Goal: Task Accomplishment & Management: Use online tool/utility

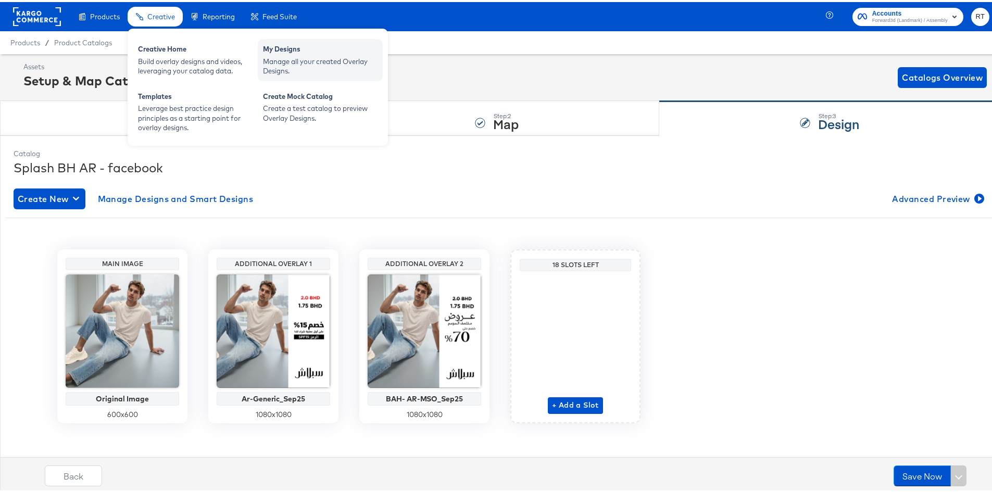
click at [324, 46] on div "My Designs" at bounding box center [320, 48] width 115 height 12
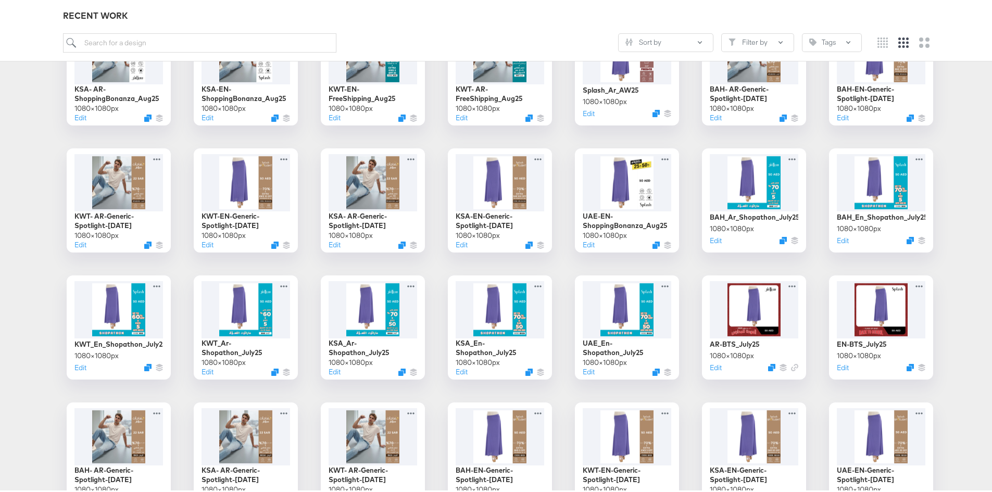
scroll to position [625, 0]
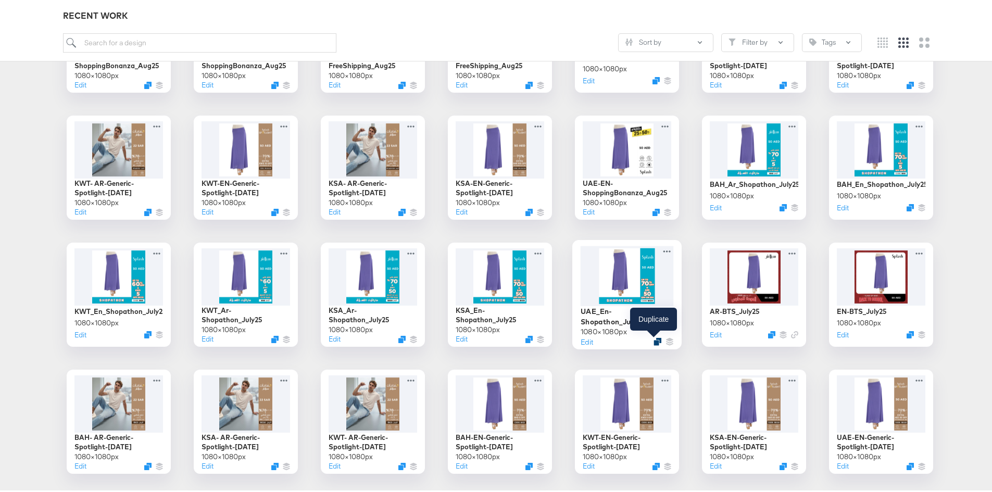
click at [653, 338] on div at bounding box center [657, 340] width 8 height 8
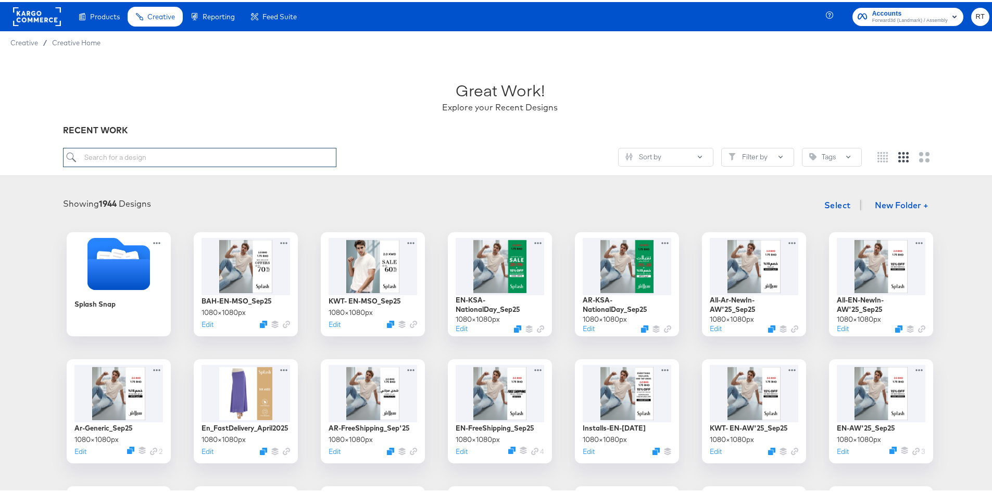
click at [155, 161] on input "search" at bounding box center [200, 155] width 274 height 19
type input "[GEOGRAPHIC_DATA]"
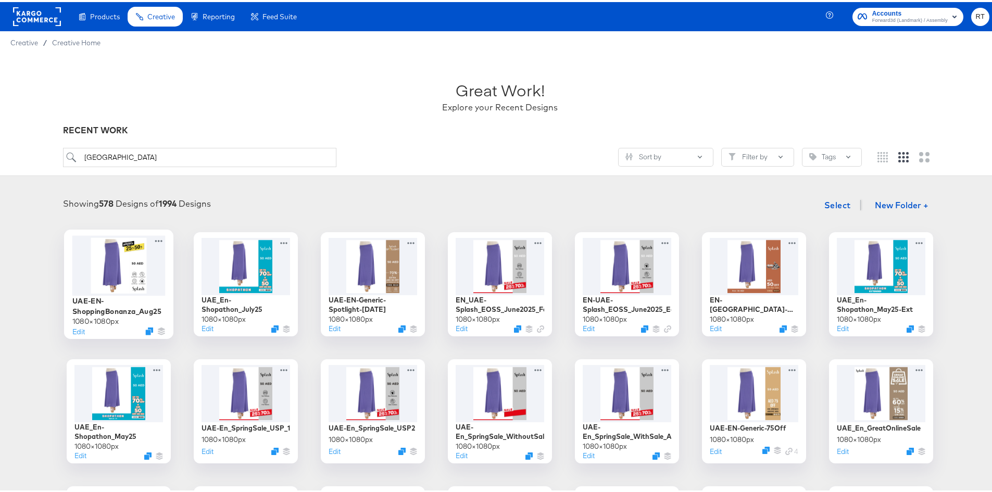
click at [143, 333] on div "Edit" at bounding box center [118, 329] width 93 height 10
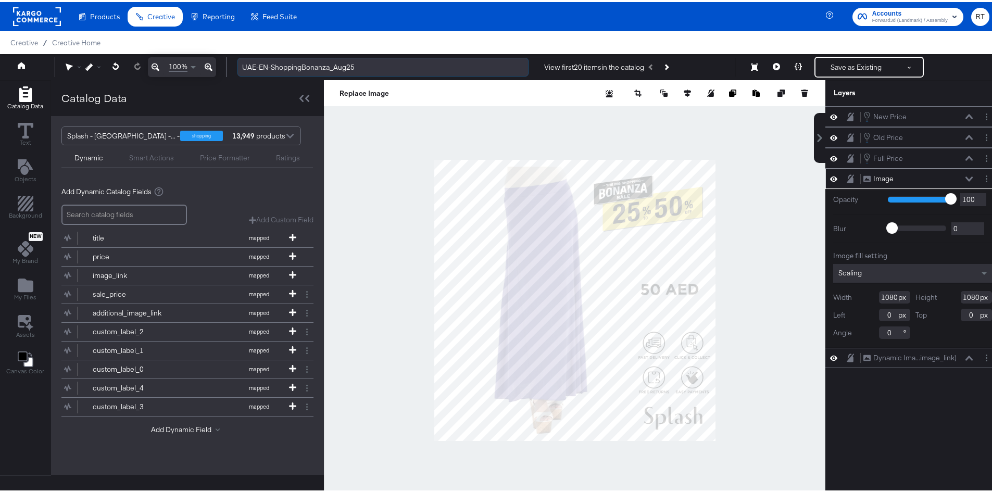
drag, startPoint x: 272, startPoint y: 66, endPoint x: 384, endPoint y: 69, distance: 112.0
click at [384, 69] on input "UAE-EN-ShoppingBonanza_Aug25" at bounding box center [382, 65] width 291 height 19
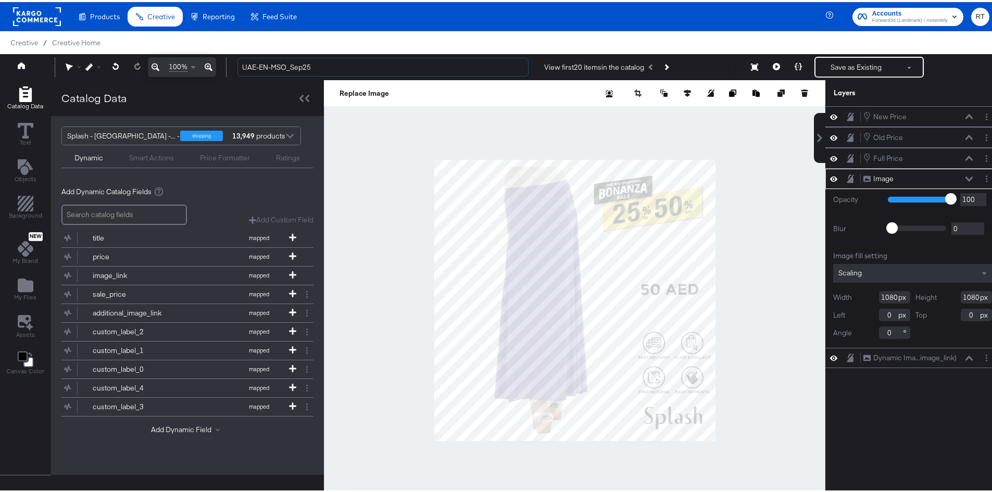
type input "UAE-EN-MSO_Sep25"
click at [389, 187] on div at bounding box center [574, 298] width 501 height 440
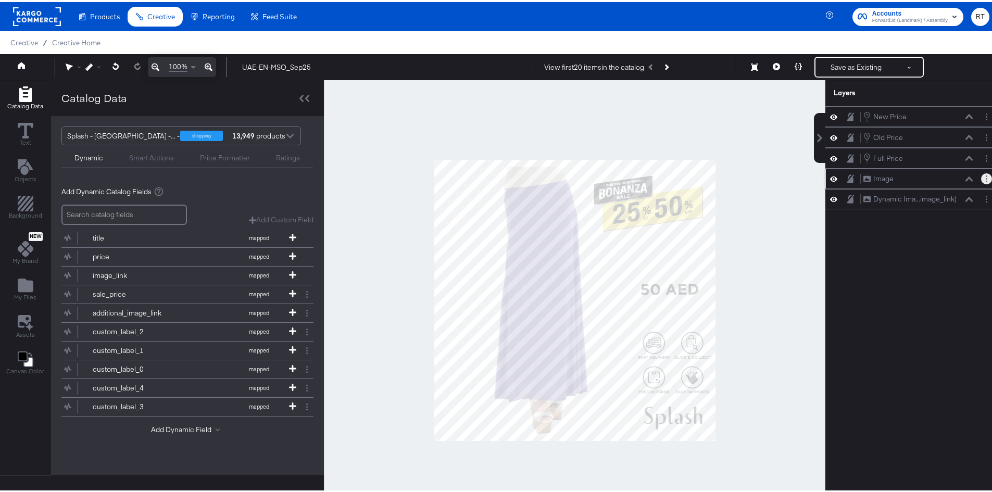
click at [981, 180] on button "Layer Options" at bounding box center [986, 176] width 11 height 11
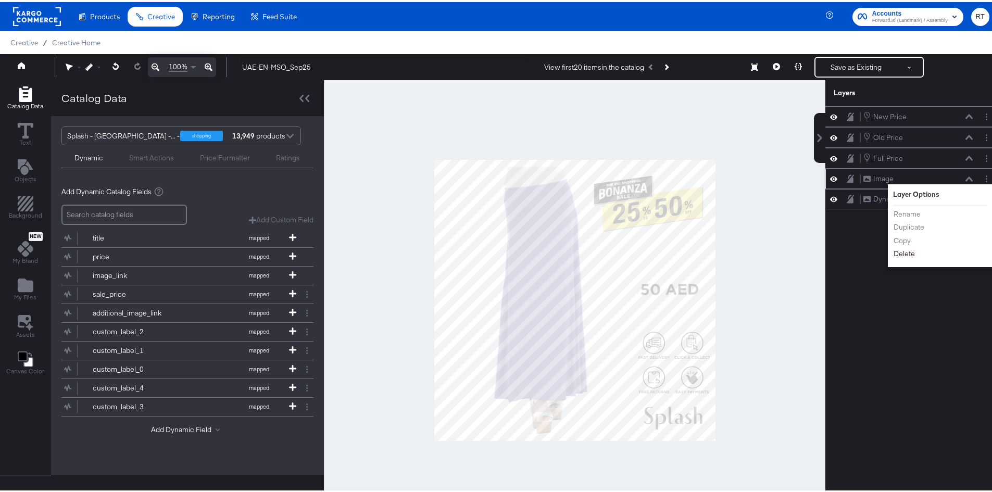
click at [902, 251] on button "Delete" at bounding box center [904, 251] width 22 height 11
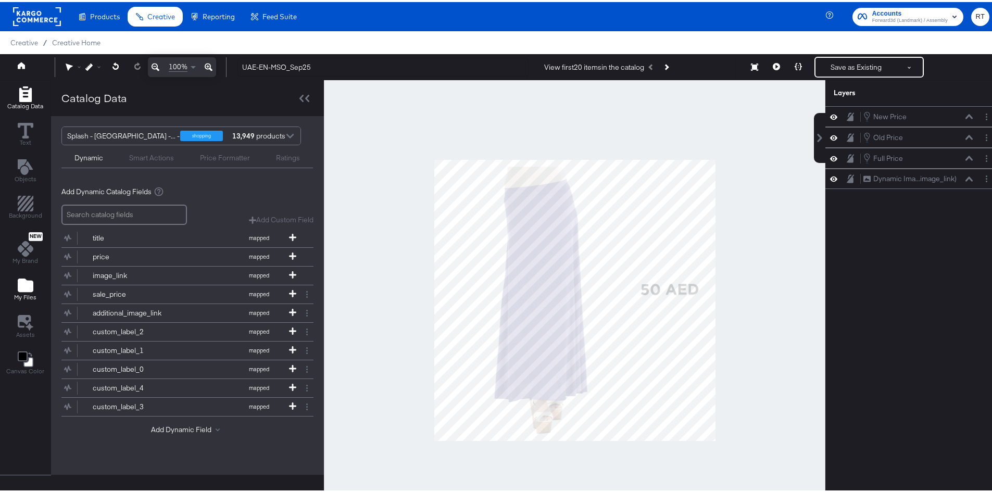
click at [27, 293] on span "My Files" at bounding box center [25, 295] width 22 height 8
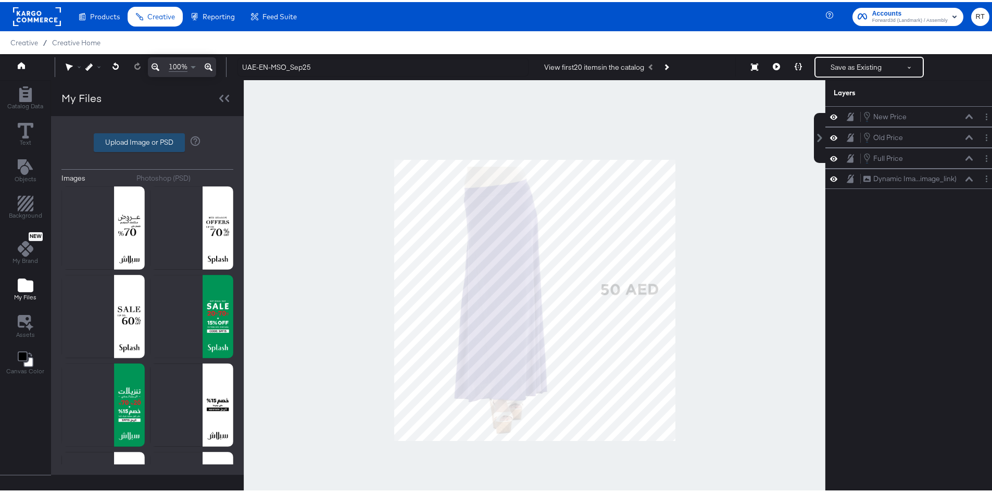
click at [123, 136] on label "Upload Image or PSD" at bounding box center [139, 141] width 90 height 18
click at [147, 141] on input "Upload Image or PSD" at bounding box center [147, 141] width 0 height 0
type input "C:\fakepath\DIT MSO_[DATE]-20.png"
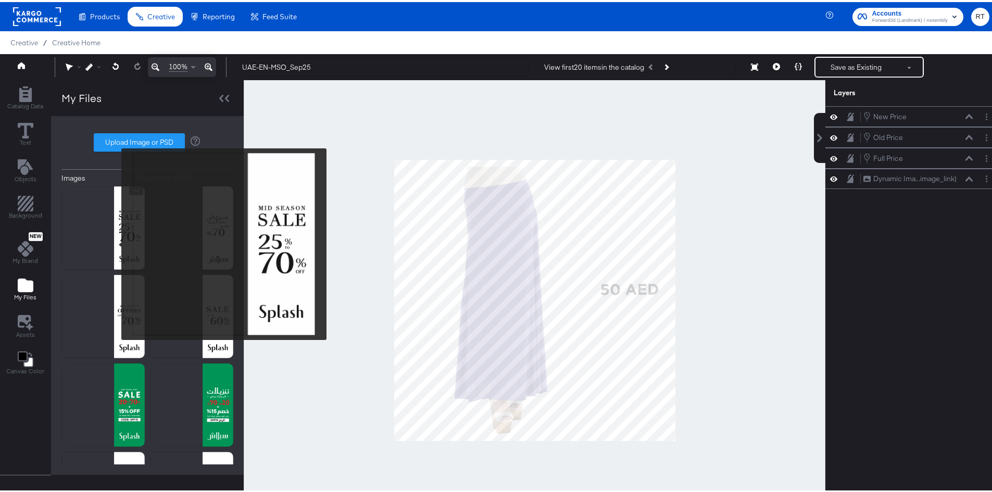
click at [115, 242] on img at bounding box center [102, 225] width 83 height 83
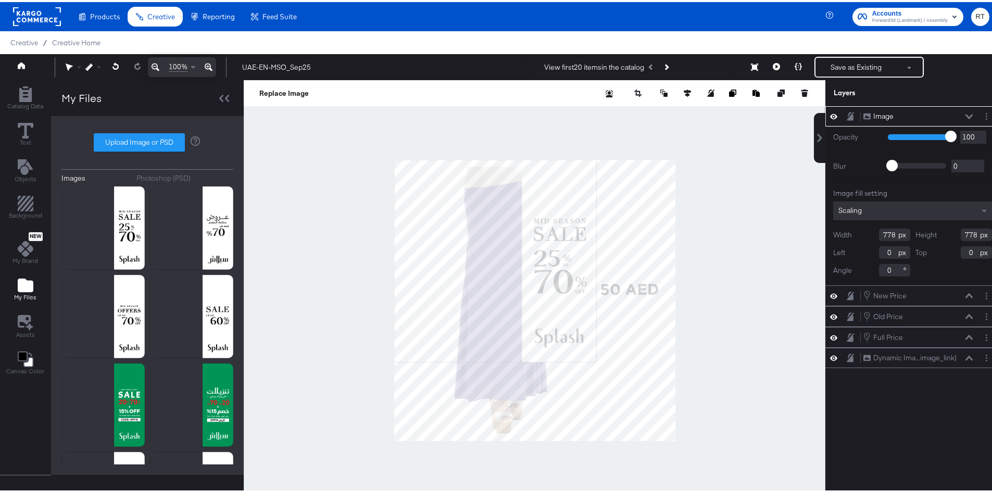
click at [678, 437] on div at bounding box center [534, 298] width 581 height 440
type input "1080"
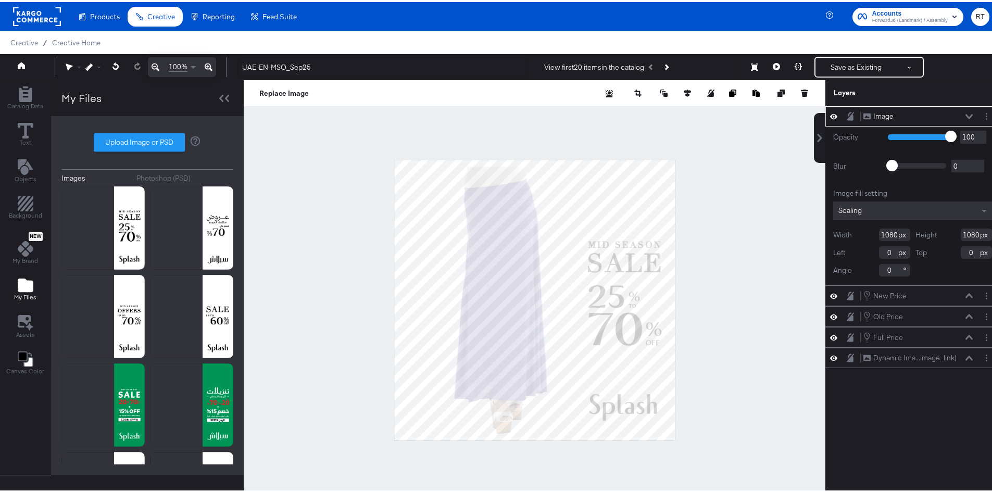
click at [965, 112] on icon at bounding box center [968, 114] width 7 height 5
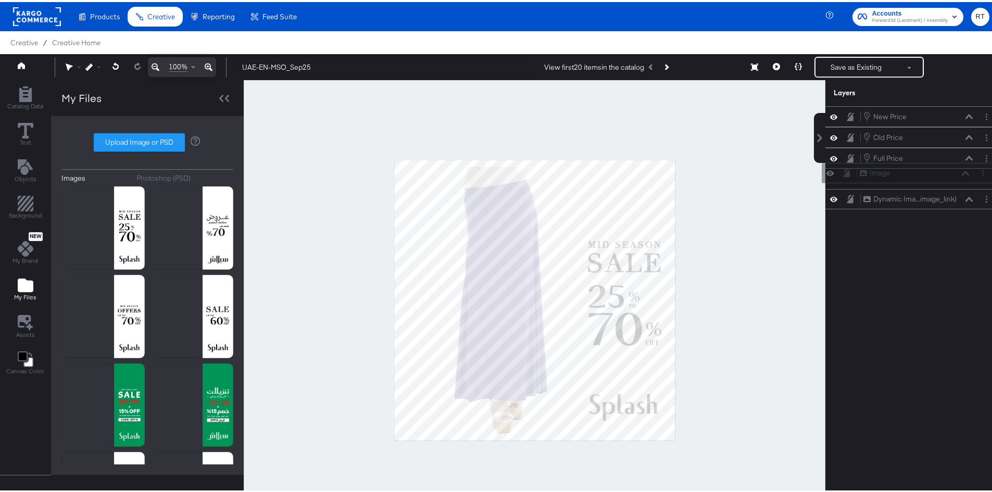
drag, startPoint x: 895, startPoint y: 116, endPoint x: 898, endPoint y: 178, distance: 62.5
click at [898, 178] on div "Image Image New Price New Price Old Price Old Price Full Price Full Price Dynam…" at bounding box center [912, 155] width 174 height 103
click at [885, 156] on div "Full Price" at bounding box center [888, 156] width 30 height 10
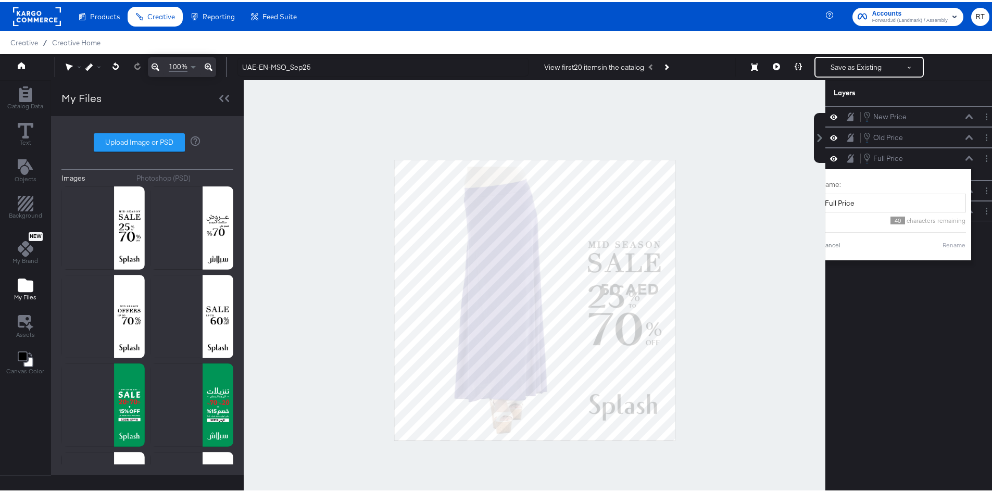
click at [760, 176] on div at bounding box center [534, 298] width 581 height 440
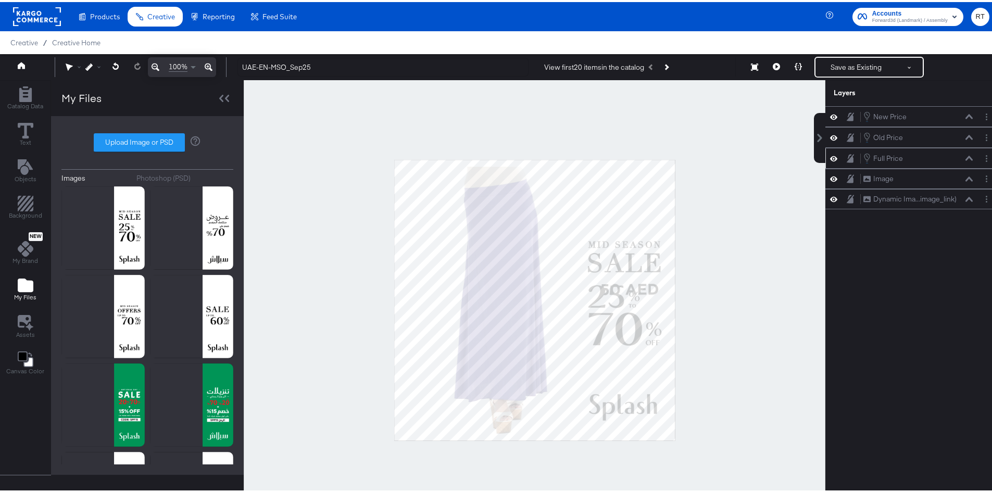
click at [959, 159] on div "Full Price Full Price" at bounding box center [918, 155] width 110 height 11
click at [965, 157] on icon at bounding box center [968, 156] width 7 height 5
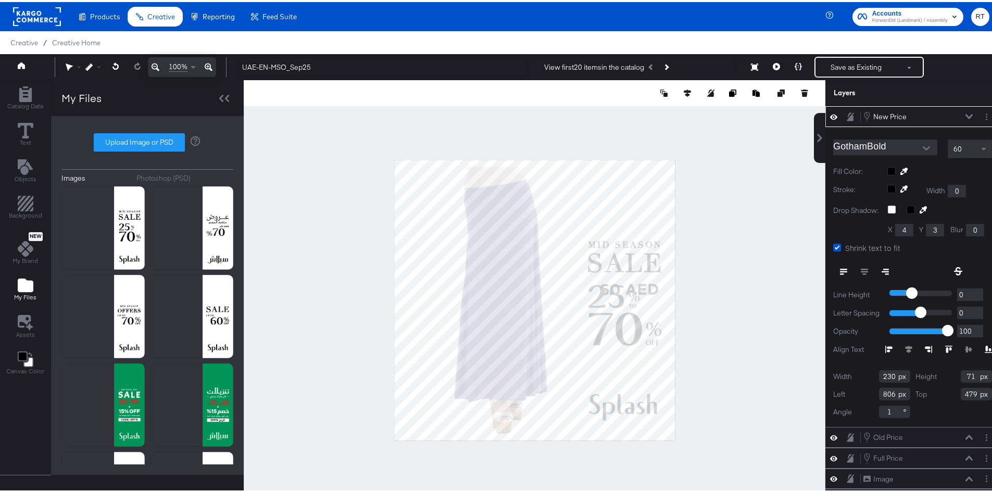
type input "790"
type input "495"
click at [965, 113] on icon at bounding box center [968, 114] width 7 height 5
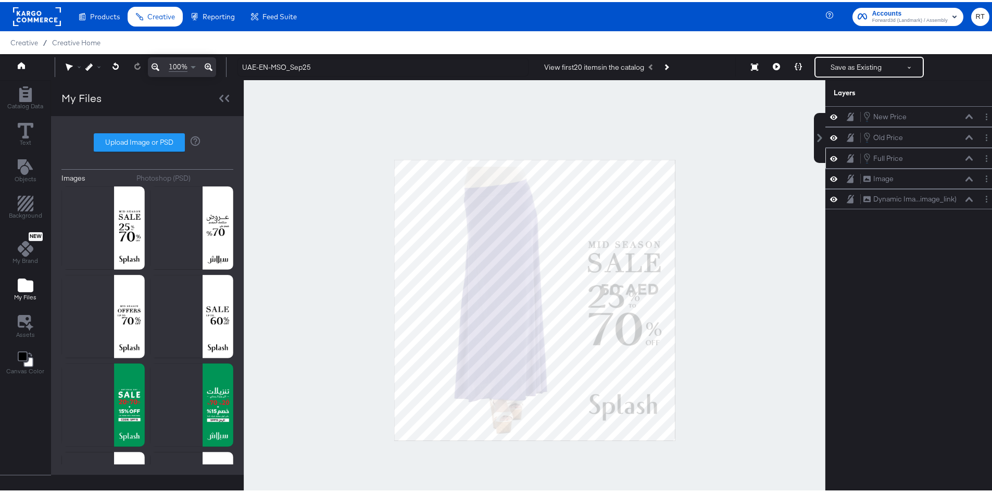
click at [965, 157] on icon at bounding box center [968, 156] width 7 height 5
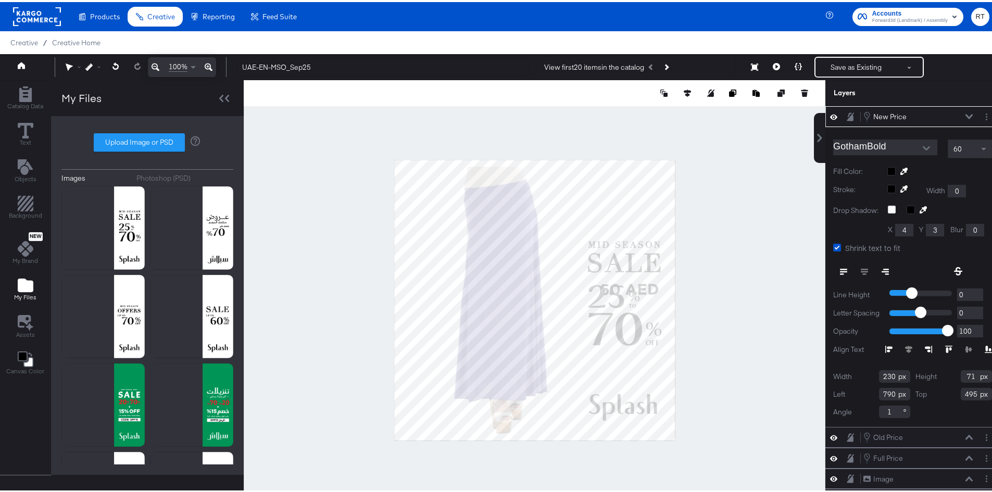
type input "760"
type input "373"
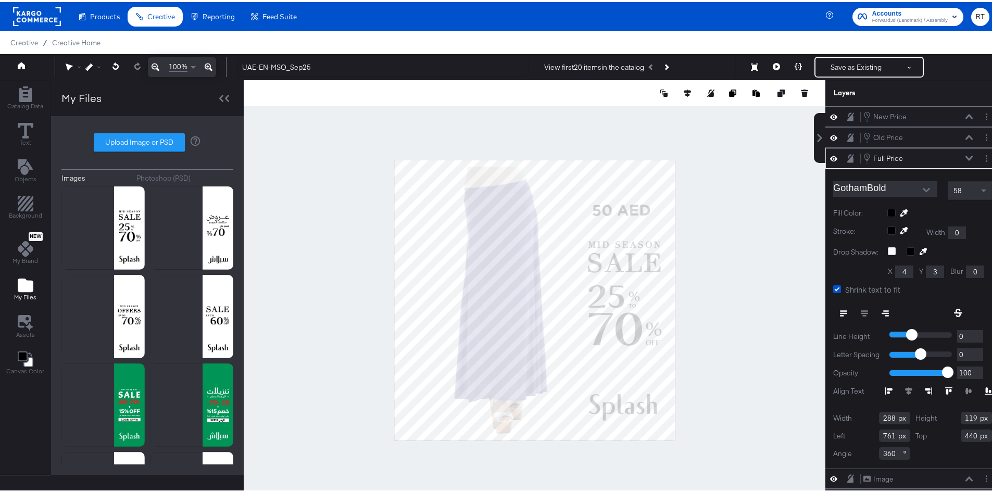
type input "730"
type input "136"
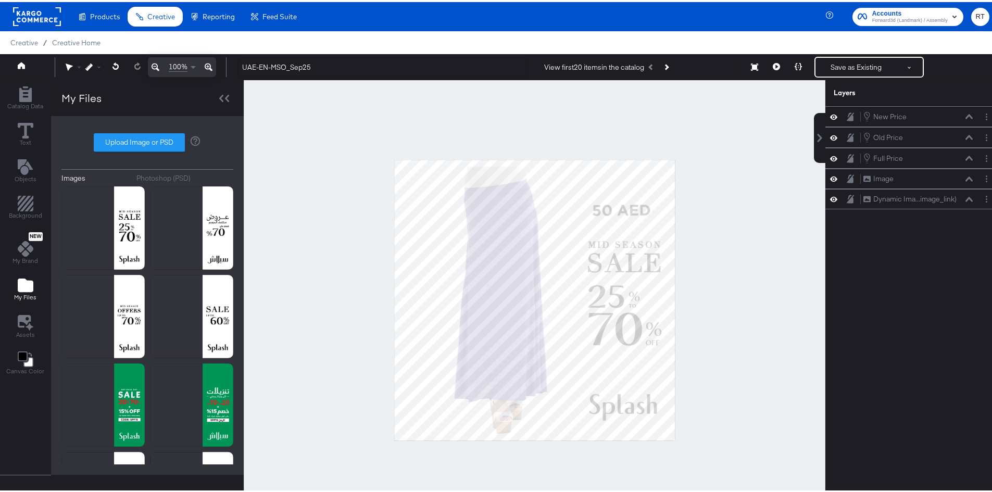
click at [733, 213] on div at bounding box center [534, 298] width 581 height 440
click at [669, 66] on button "Next Product" at bounding box center [666, 65] width 15 height 19
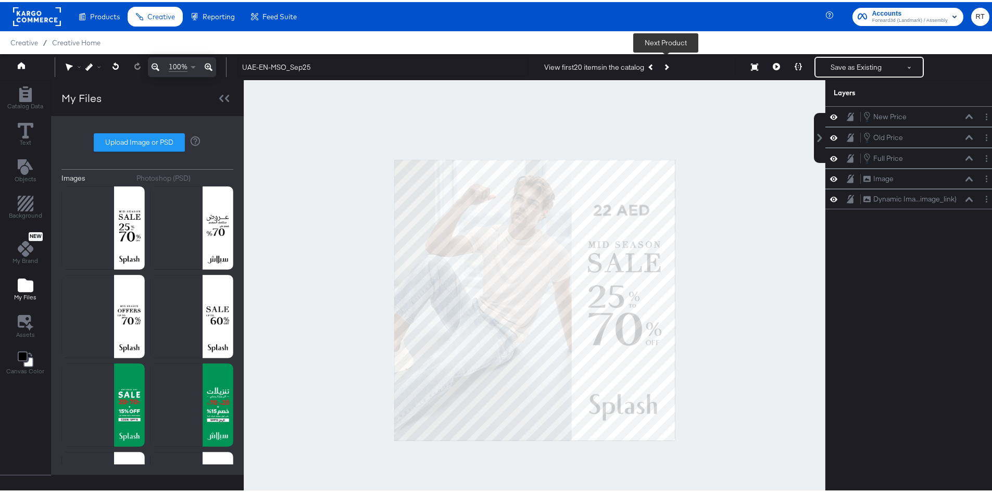
click at [669, 66] on button "Next Product" at bounding box center [666, 65] width 15 height 19
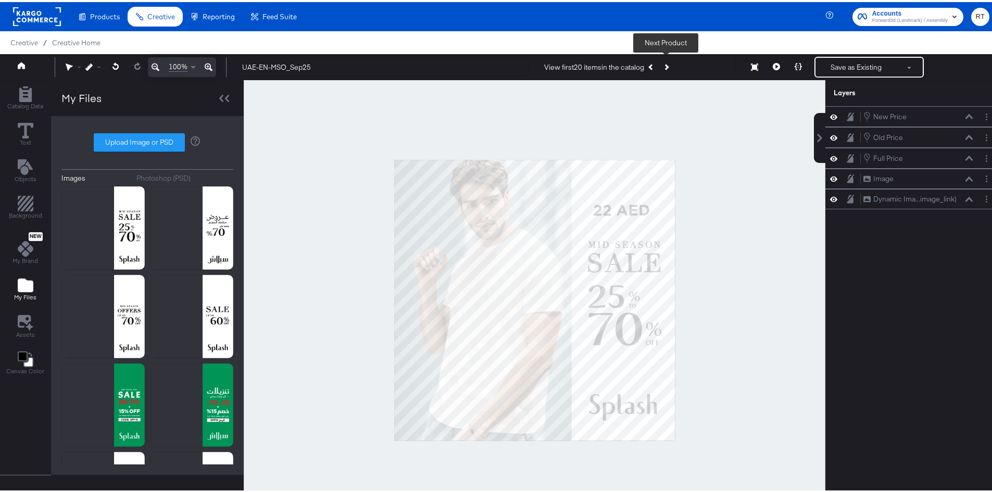
click at [669, 66] on button "Next Product" at bounding box center [666, 65] width 15 height 19
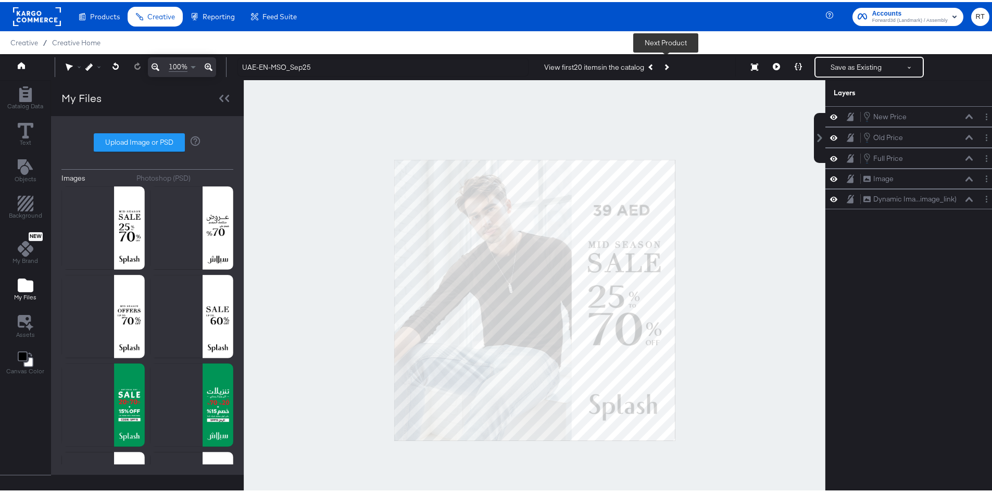
click at [669, 66] on button "Next Product" at bounding box center [666, 65] width 15 height 19
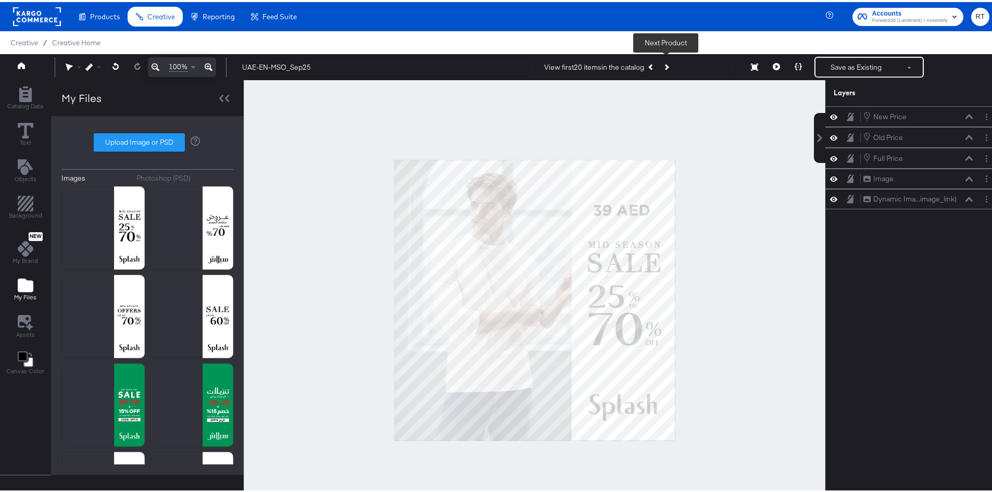
click at [669, 66] on button "Next Product" at bounding box center [666, 65] width 15 height 19
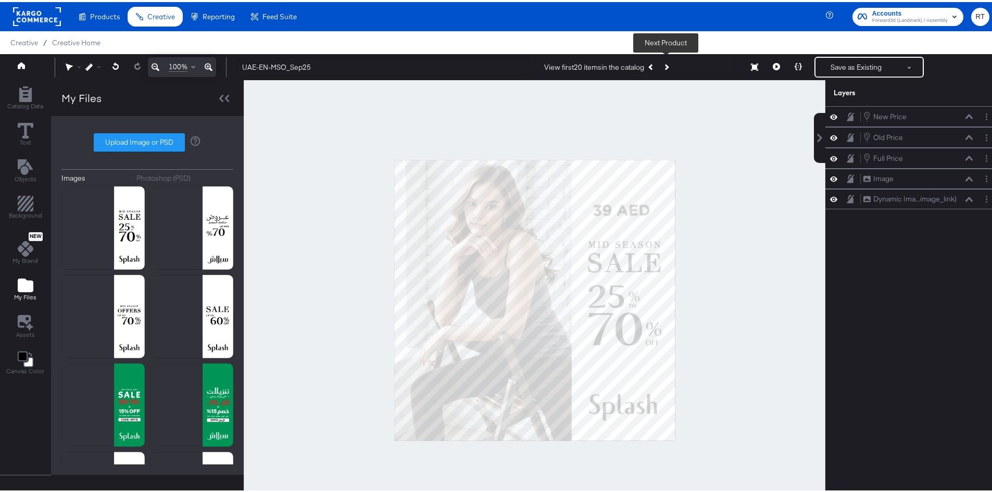
click at [669, 66] on button "Next Product" at bounding box center [666, 65] width 15 height 19
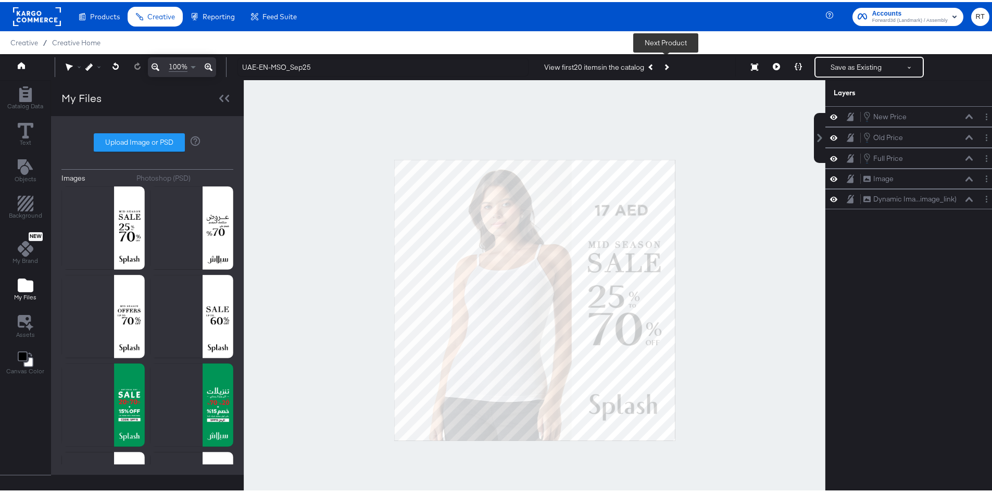
click at [669, 66] on button "Next Product" at bounding box center [666, 65] width 15 height 19
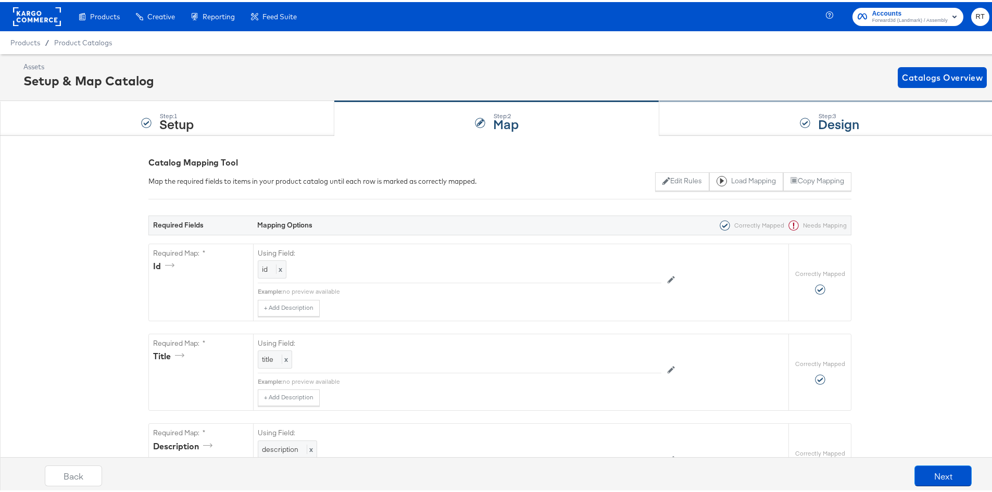
click at [711, 111] on div "Step: 3 Design" at bounding box center [829, 116] width 340 height 34
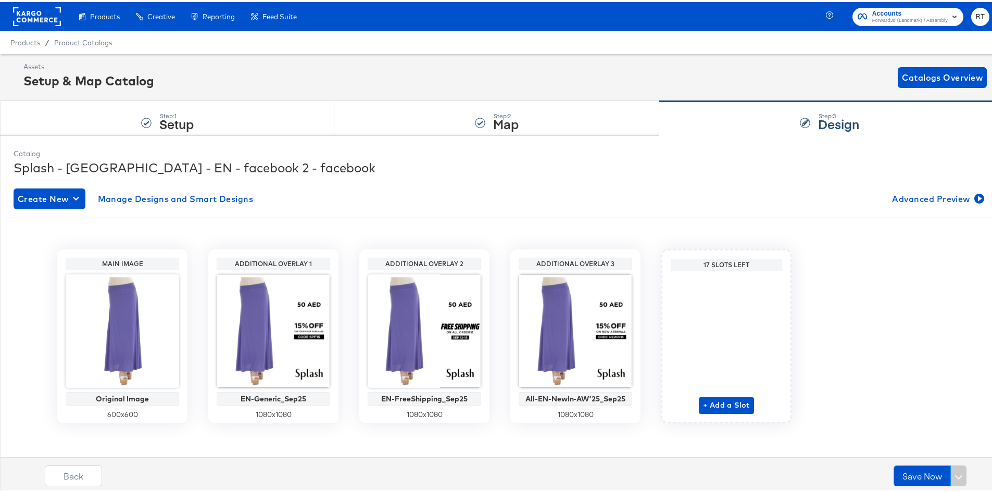
scroll to position [5, 0]
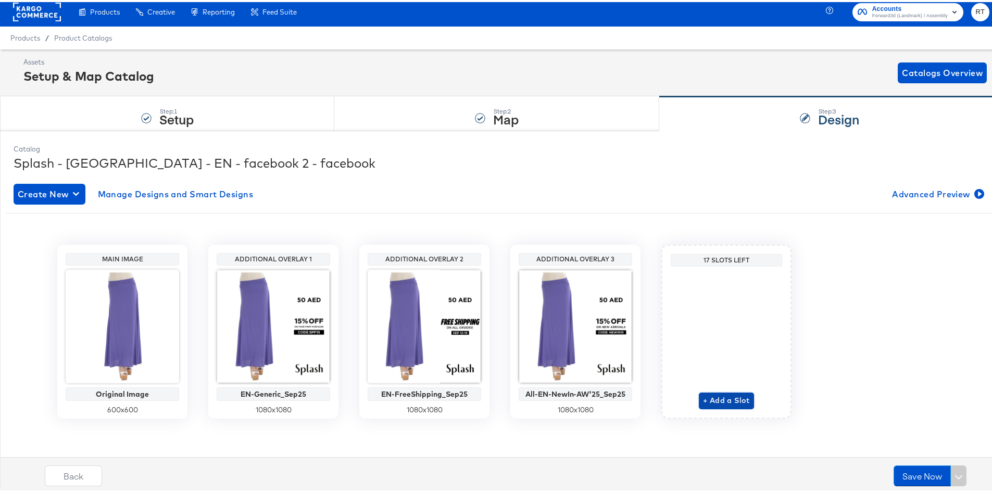
click at [713, 401] on span "+ Add a Slot" at bounding box center [726, 398] width 47 height 13
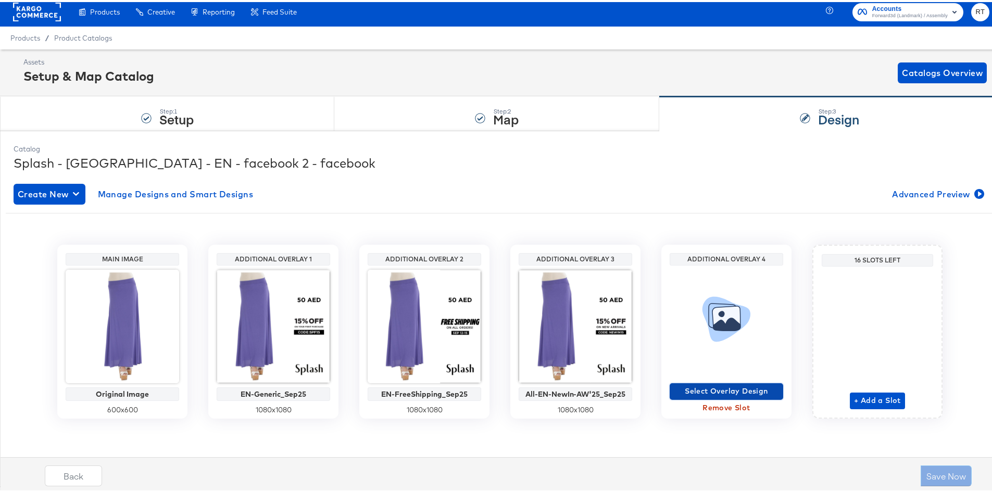
click at [715, 391] on span "Select Overlay Design" at bounding box center [726, 389] width 105 height 13
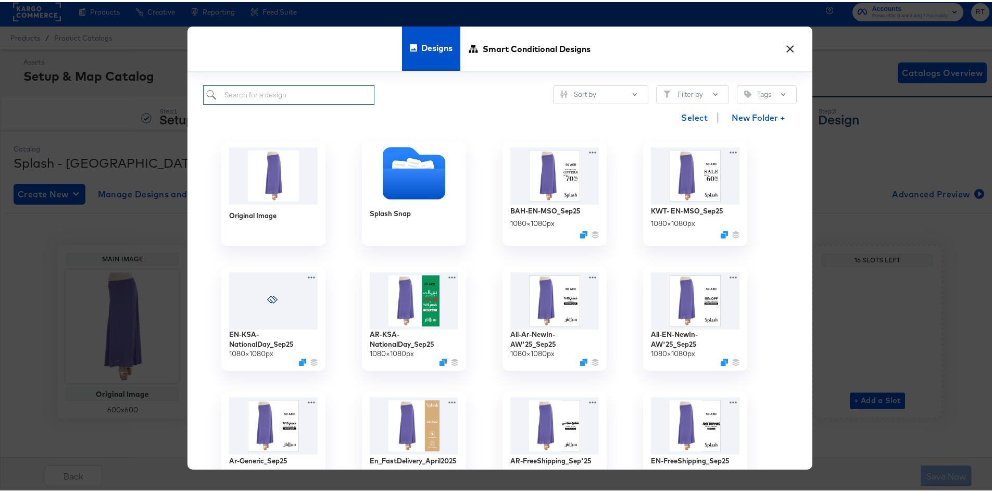
click at [271, 91] on input "search" at bounding box center [288, 92] width 171 height 19
type input "[GEOGRAPHIC_DATA]"
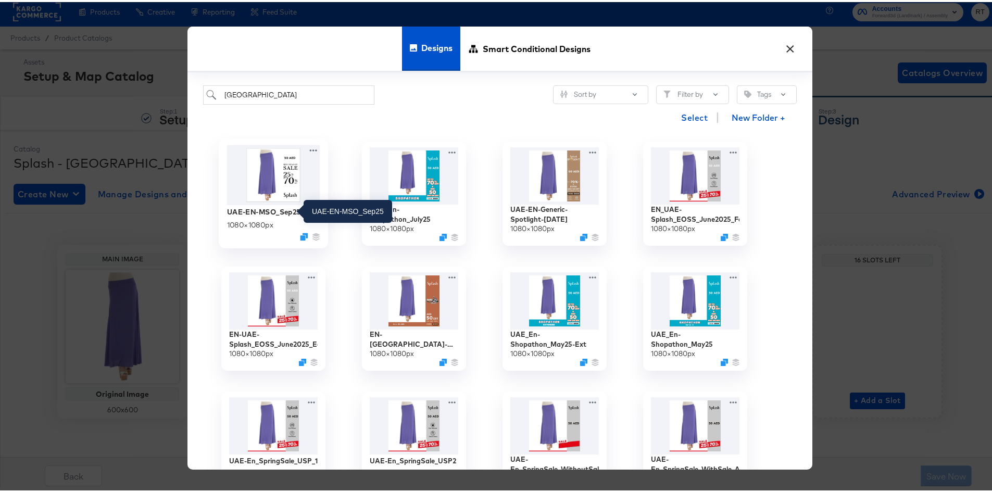
click at [264, 213] on div "UAE-EN-MSO_Sep25" at bounding box center [264, 210] width 74 height 10
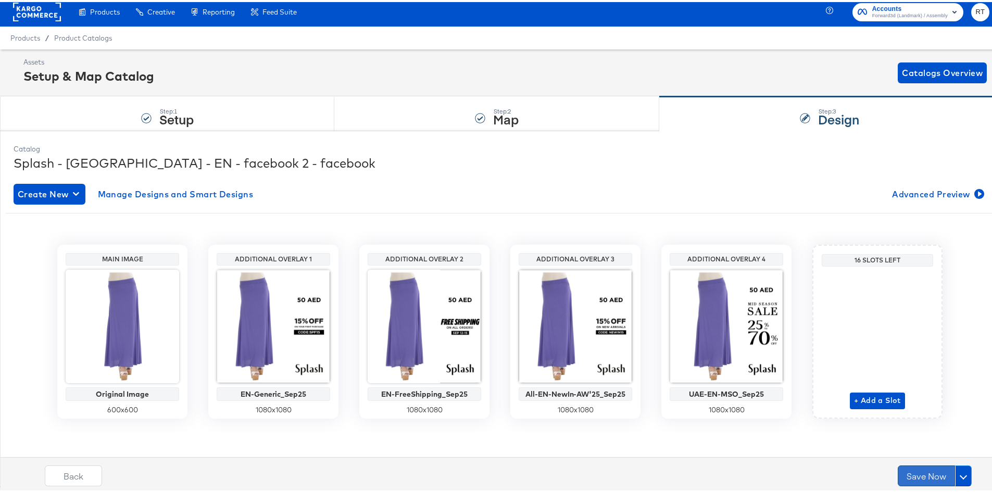
click at [905, 470] on button "Save Now" at bounding box center [925, 473] width 57 height 21
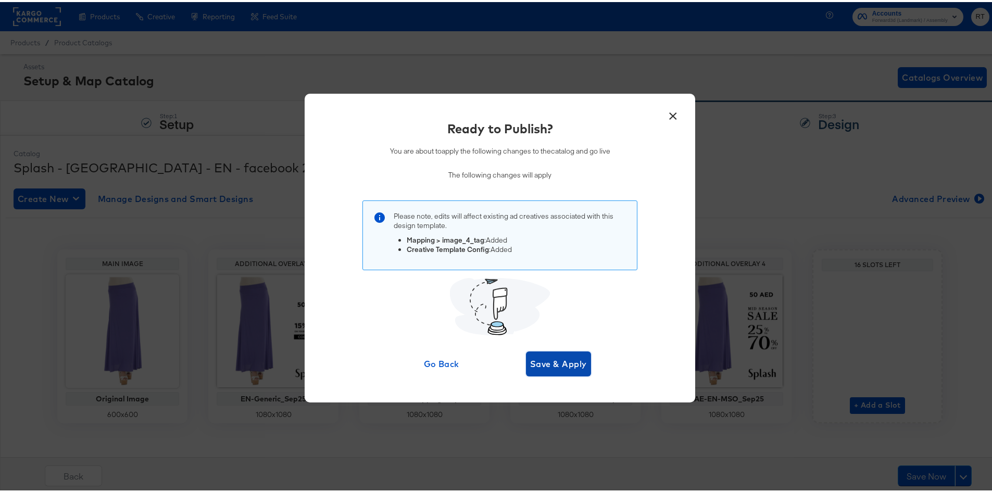
click at [554, 366] on span "Save & Apply" at bounding box center [558, 362] width 57 height 15
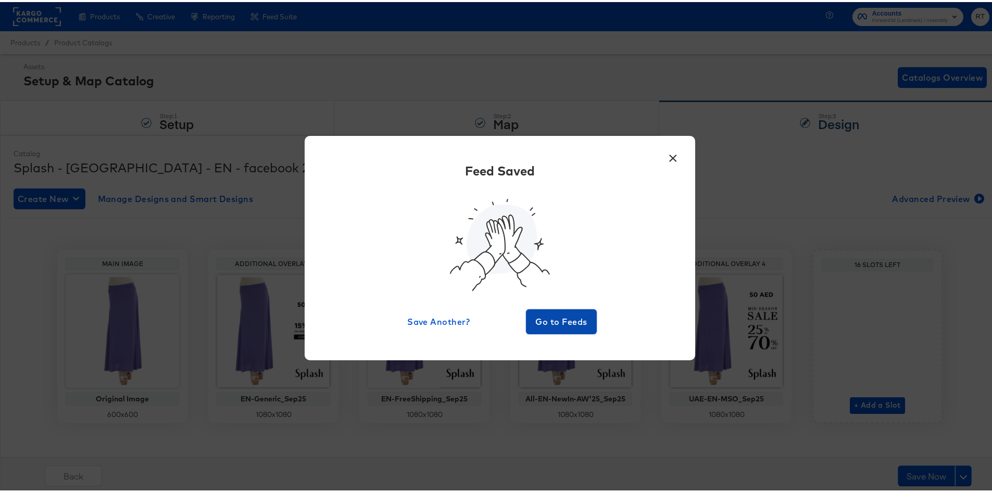
click at [536, 312] on span "Go to Feeds" at bounding box center [561, 319] width 62 height 15
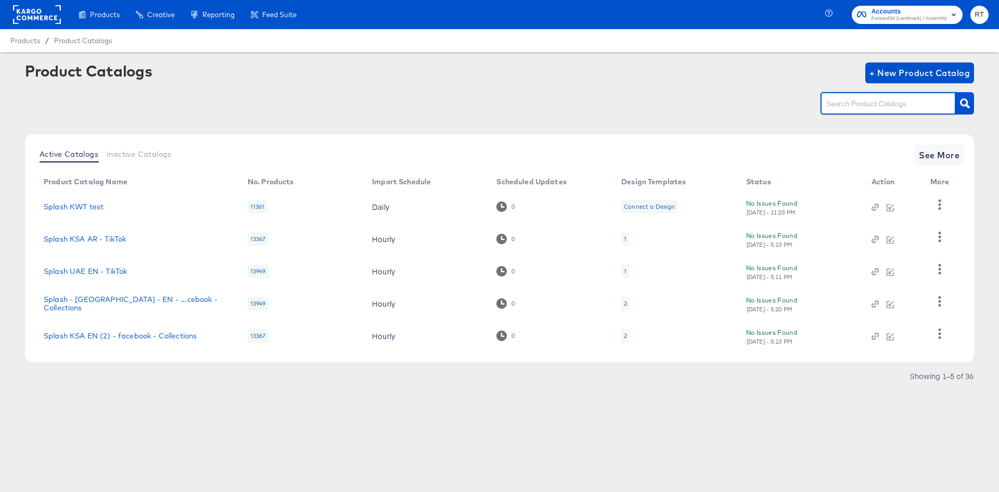
click at [867, 100] on input "text" at bounding box center [880, 104] width 111 height 12
type input "[GEOGRAPHIC_DATA]"
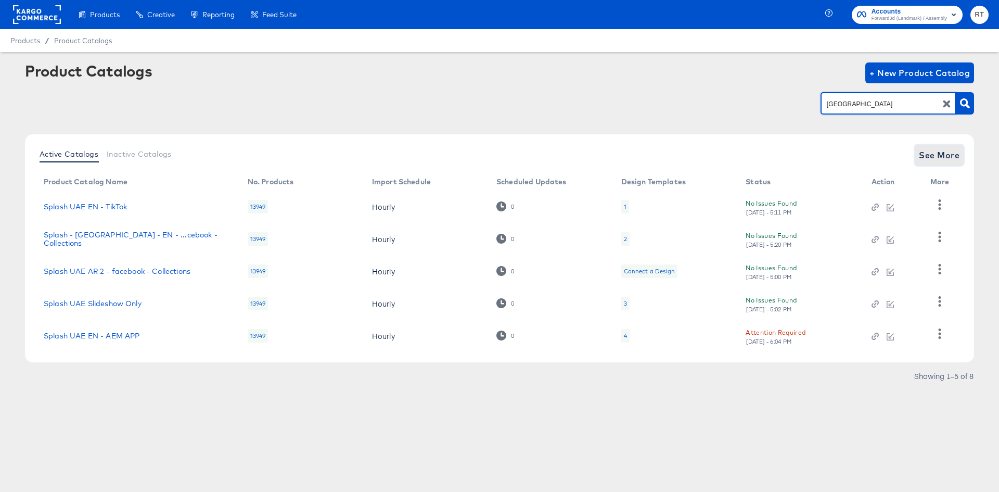
click at [941, 148] on span "See More" at bounding box center [939, 155] width 41 height 15
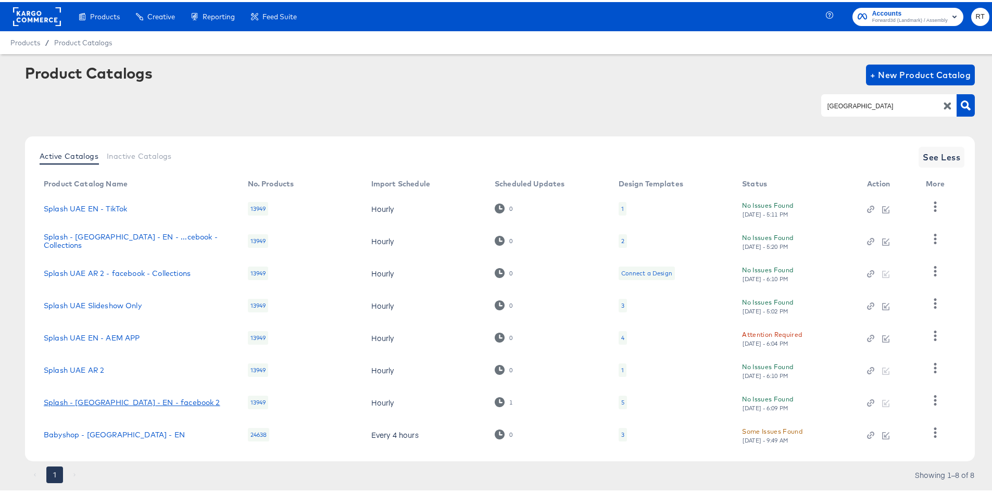
click at [102, 398] on link "Splash - [GEOGRAPHIC_DATA] - EN - facebook 2" at bounding box center [132, 400] width 176 height 8
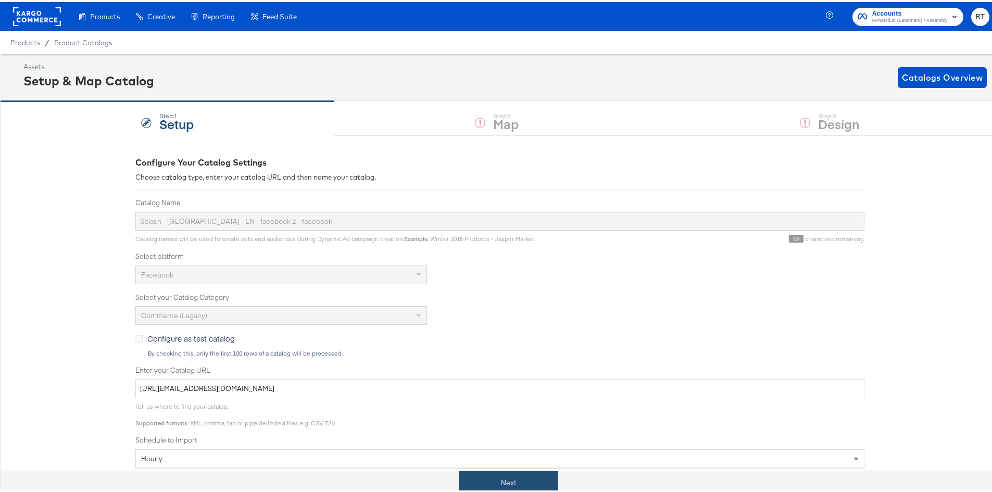
click at [487, 475] on button "Next" at bounding box center [508, 480] width 99 height 23
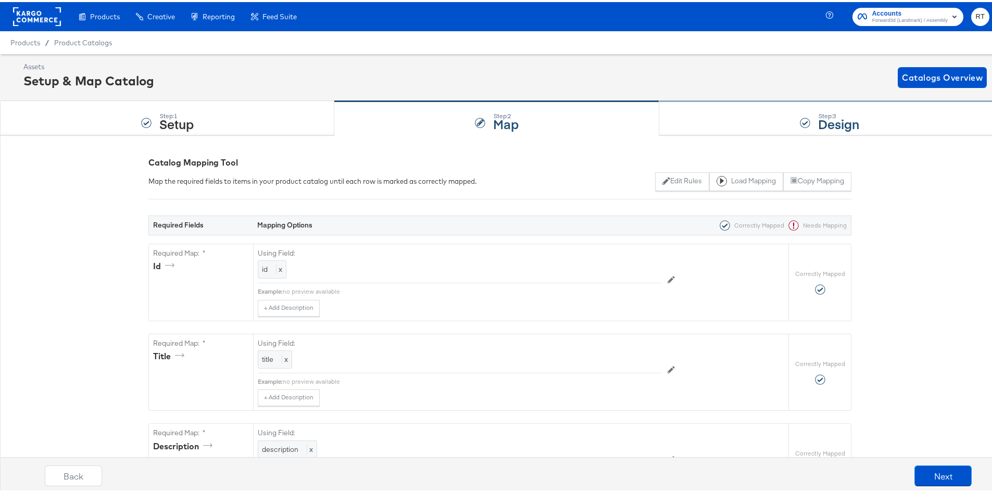
click at [727, 119] on div "Step: 3 Design" at bounding box center [829, 116] width 340 height 34
